Goal: Transaction & Acquisition: Purchase product/service

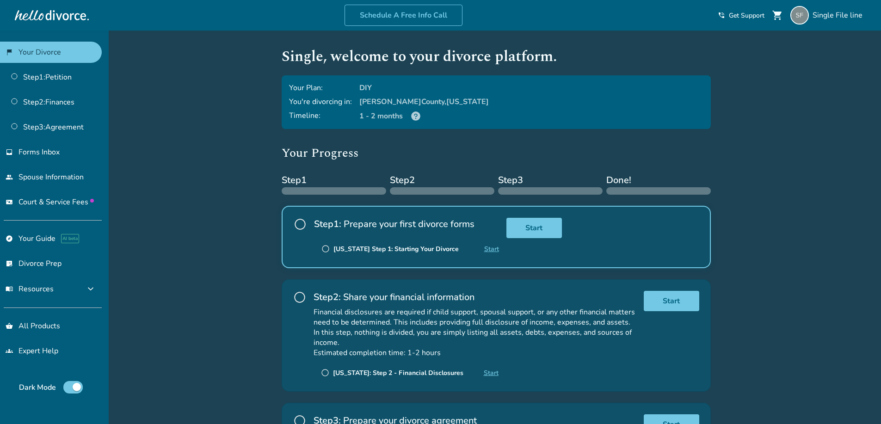
click at [203, 283] on div "Added to cart Single , welcome to your divorce platform. Your Plan: DIY You're …" at bounding box center [440, 308] width 881 height 554
click at [259, 283] on div "Added to cart Single , welcome to your divorce platform. Your Plan: DIY You're …" at bounding box center [440, 308] width 881 height 554
